Goal: Task Accomplishment & Management: Manage account settings

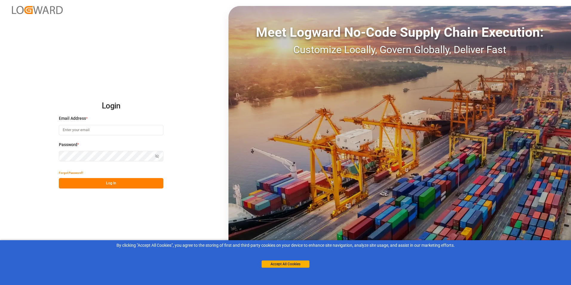
type input "michael.breed@leschaco.com"
click at [104, 182] on button "Log In" at bounding box center [111, 183] width 105 height 10
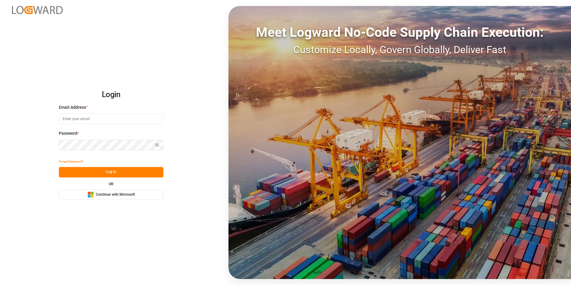
type input "michael.breed@leschaco.com"
click at [110, 171] on button "Log In" at bounding box center [111, 172] width 105 height 10
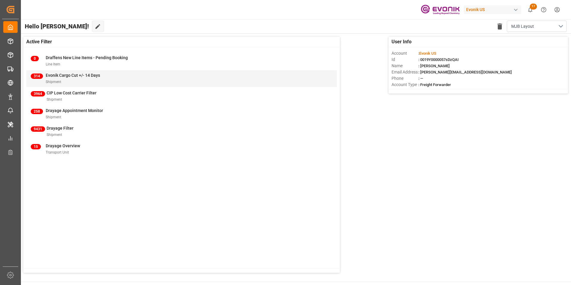
click at [62, 77] on span "Evonik Cargo Cut +/- 14 Days" at bounding box center [73, 75] width 54 height 5
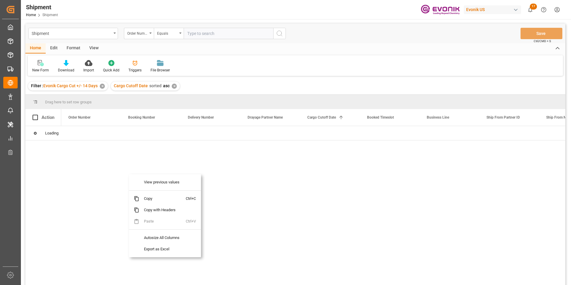
drag, startPoint x: 353, startPoint y: 145, endPoint x: 352, endPoint y: 175, distance: 30.2
click at [353, 145] on div at bounding box center [313, 207] width 504 height 163
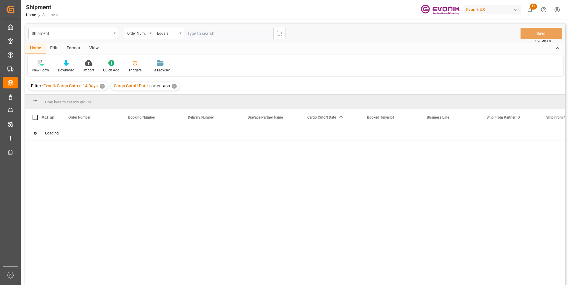
click at [302, 65] on div "New Form Download Import Quick Add Triggers File Browser" at bounding box center [295, 65] width 535 height 21
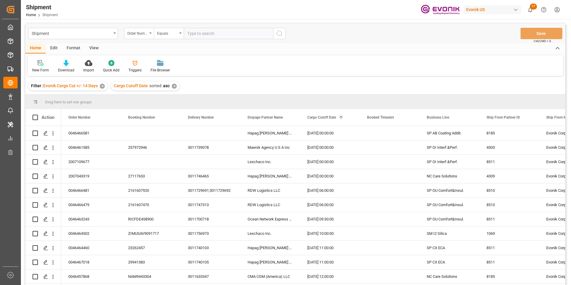
click at [65, 62] on icon at bounding box center [66, 63] width 5 height 6
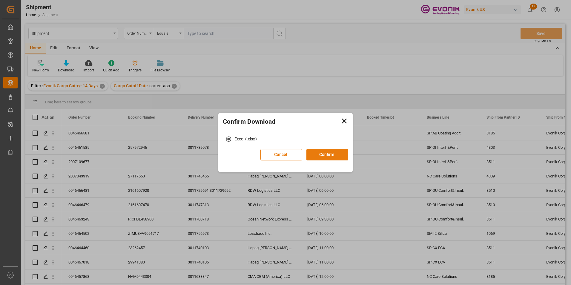
click at [327, 157] on button "Confirm" at bounding box center [328, 154] width 42 height 11
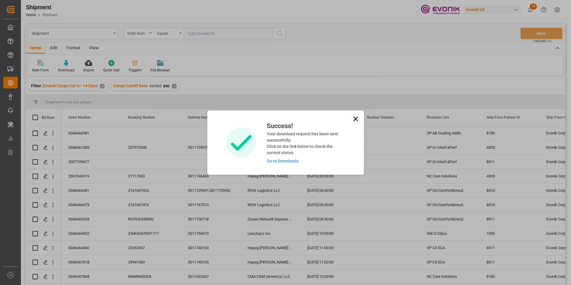
click at [357, 117] on icon at bounding box center [356, 119] width 8 height 8
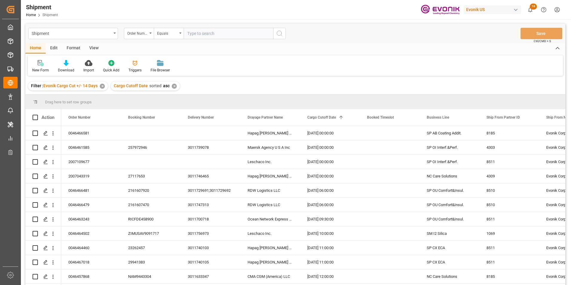
click at [529, 8] on icon "show 18 new notifications" at bounding box center [530, 10] width 6 height 6
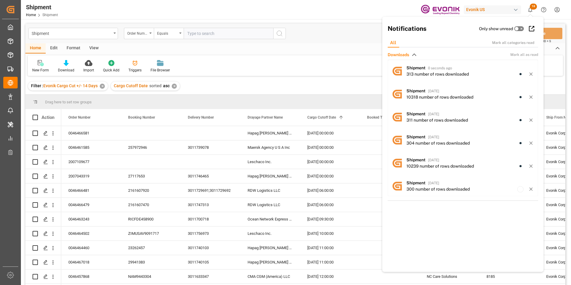
click at [438, 70] on div "Shipment Home Shipment Evonik US 18 Notifications Only show unread All Mark all…" at bounding box center [295, 142] width 549 height 285
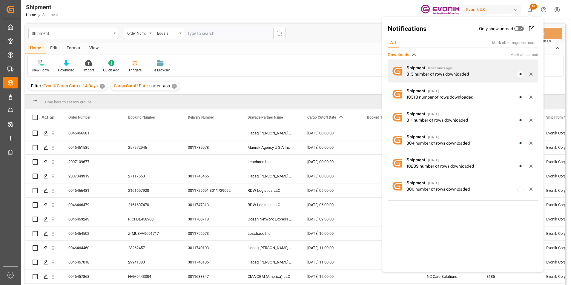
click at [433, 73] on div "313 number of rows downloaded" at bounding box center [438, 74] width 62 height 6
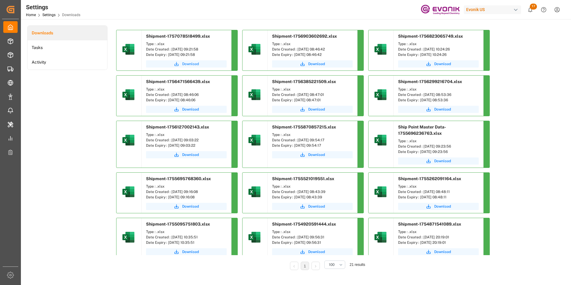
click at [189, 64] on span "Download" at bounding box center [190, 63] width 17 height 5
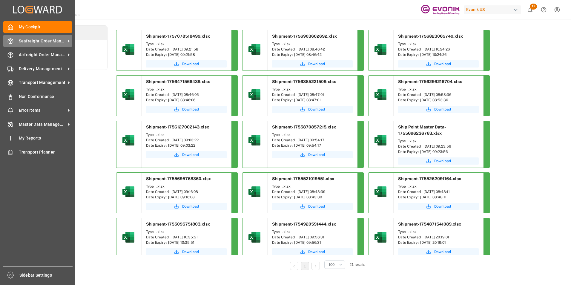
click at [13, 43] on div "Seafreight Order Management Seafreight Order Management" at bounding box center [37, 41] width 69 height 12
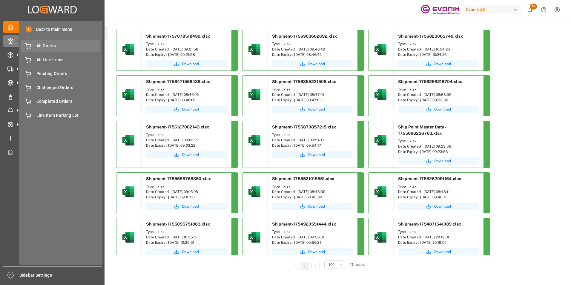
click at [43, 44] on span "All Orders" at bounding box center [68, 46] width 64 height 6
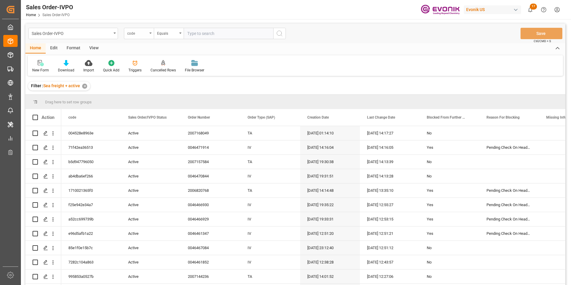
click at [150, 33] on icon "open menu" at bounding box center [150, 33] width 2 height 1
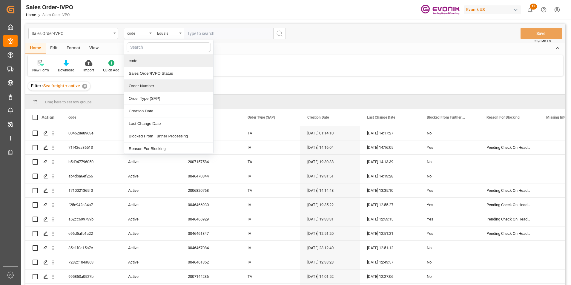
click at [140, 85] on div "Order Number" at bounding box center [168, 86] width 89 height 13
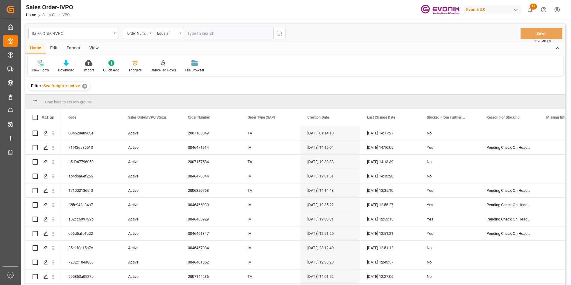
click at [179, 32] on div "Equals" at bounding box center [169, 33] width 30 height 11
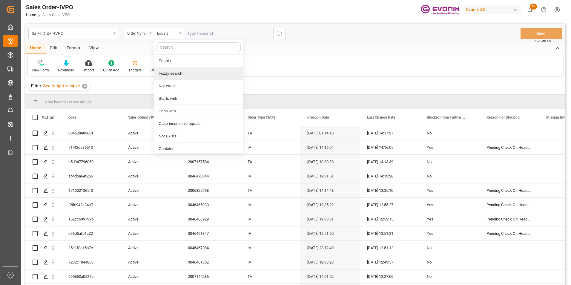
click at [173, 72] on div "Fuzzy search" at bounding box center [198, 73] width 89 height 13
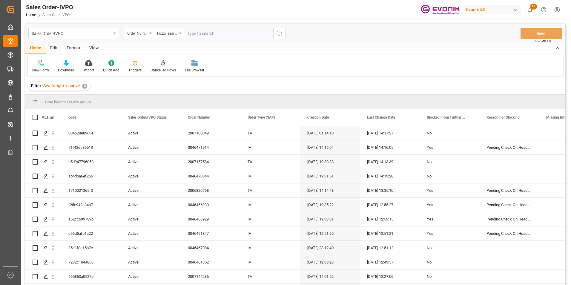
click at [197, 31] on input "text" at bounding box center [229, 33] width 90 height 11
paste input "46469401"
type input "46469401"
click at [279, 30] on icon "search button" at bounding box center [279, 33] width 7 height 7
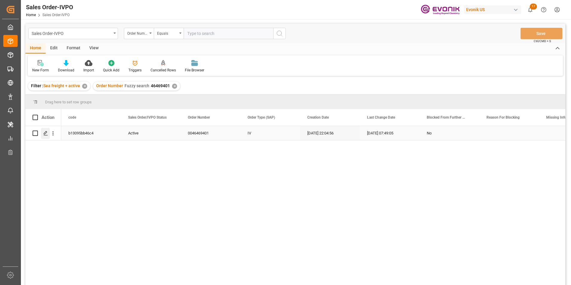
click at [45, 132] on icon "Press SPACE to select this row." at bounding box center [45, 133] width 5 height 5
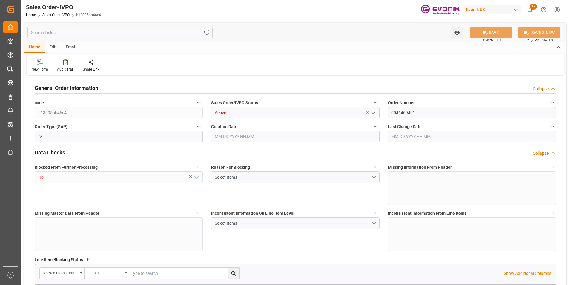
type input "BRSSZ"
type input "livia.leone@evonik.comTelephone No: 55 19 3475-3130"
type input "0"
type input "1"
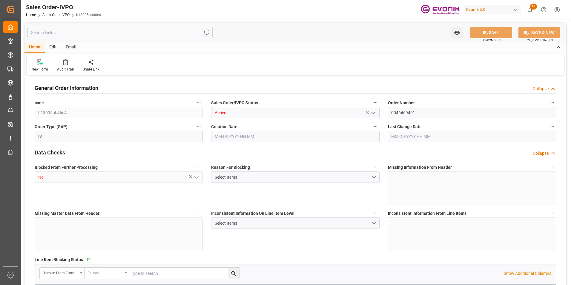
type input "1"
type input "9457.69"
type input "12.3197"
type input "17000"
type input "30"
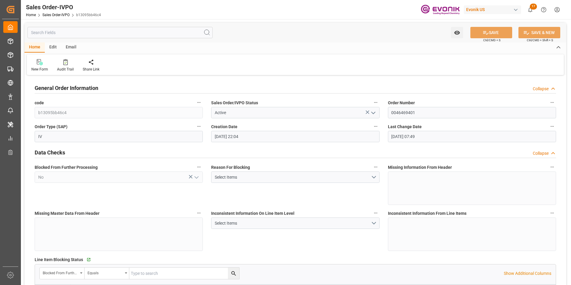
type input "08-20-2025 22:04"
type input "[DATE] 07:49"
type input "livia.leone@evonik.comTelephone No: 55 19 3475-3130"
click at [136, 62] on icon at bounding box center [136, 62] width 4 height 6
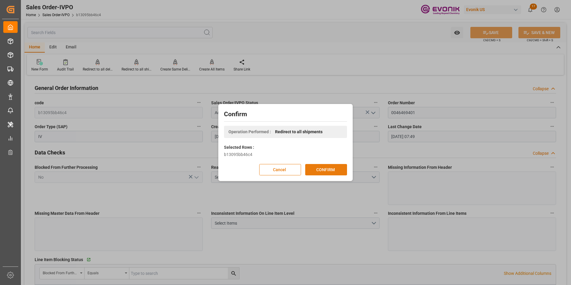
click at [322, 168] on button "CONFIRM" at bounding box center [326, 169] width 42 height 11
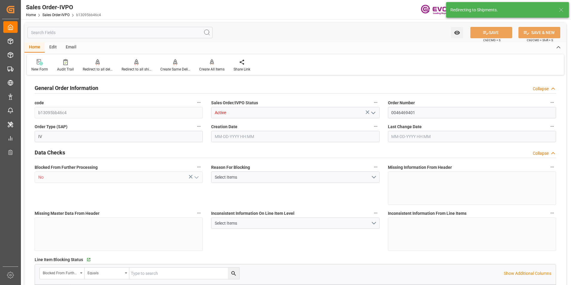
type input "BRSSZ"
type input "livia.leone@evonik.comTelephone No: 55 19 3475-3130"
type input "0"
type input "1"
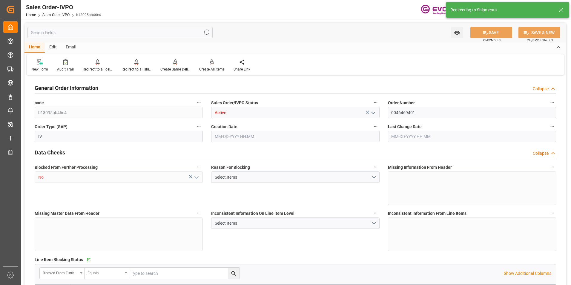
type input "1"
type input "9457.69"
type input "12.3197"
type input "17000"
type input "30"
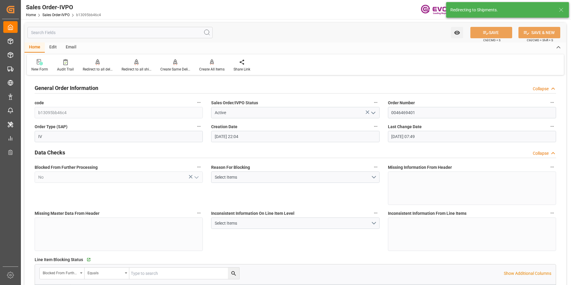
type input "08-20-2025 22:04"
type input "[DATE] 07:49"
type input "livia.leone@evonik.comTelephone No: 55 19 3475-3130"
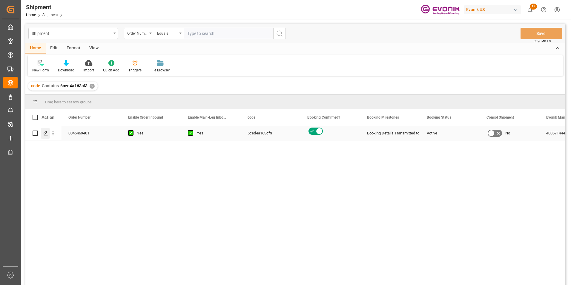
click at [45, 132] on icon "Press SPACE to select this row." at bounding box center [45, 133] width 5 height 5
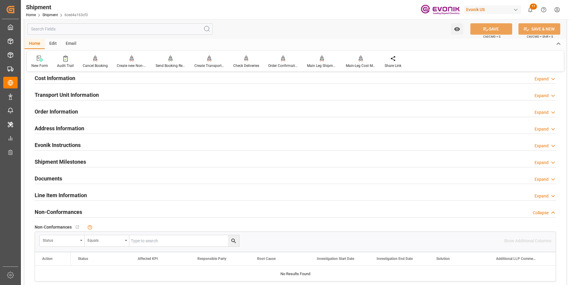
scroll to position [388, 0]
